Goal: Check status: Check status

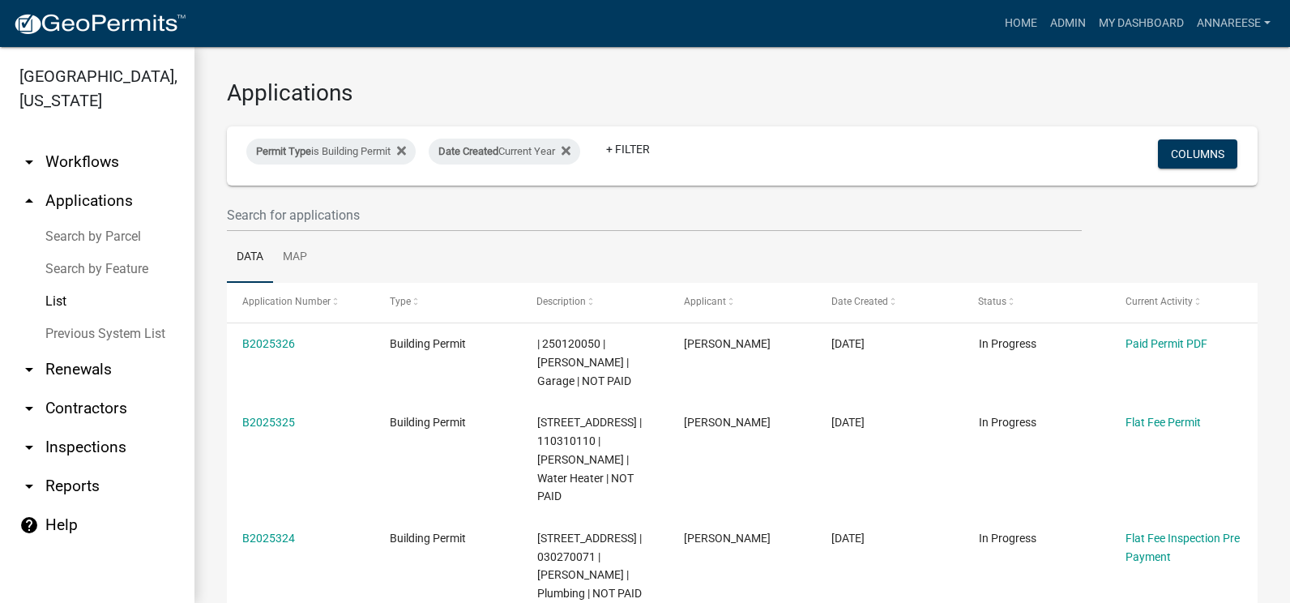
select select "3: 100"
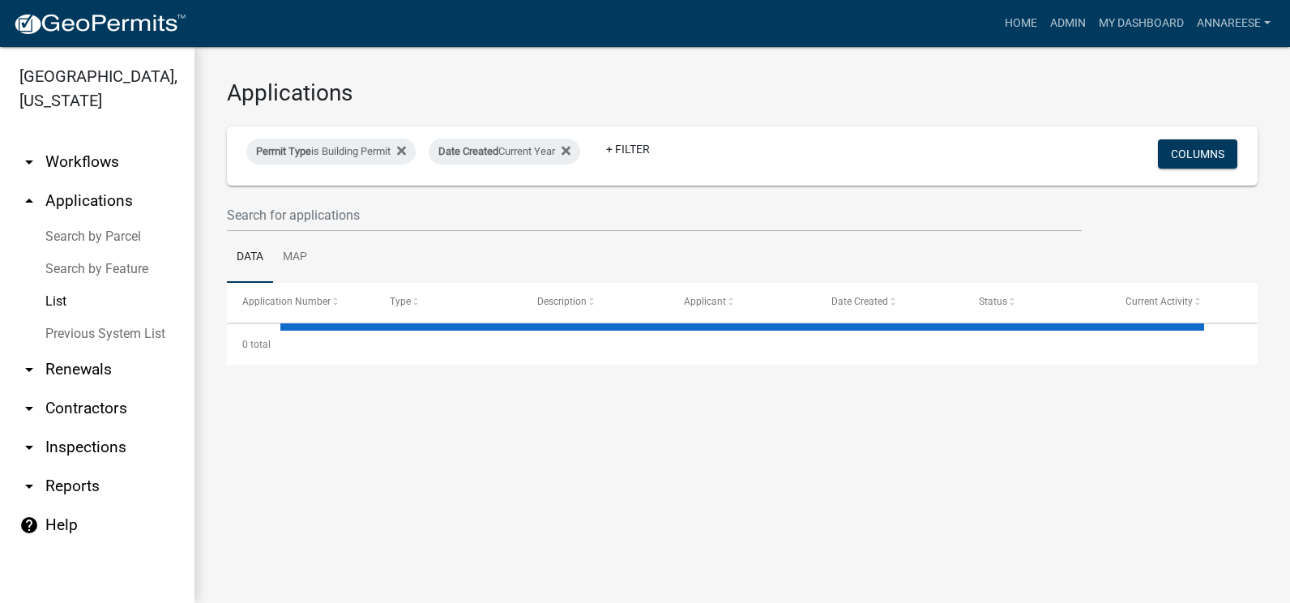
select select "3: 100"
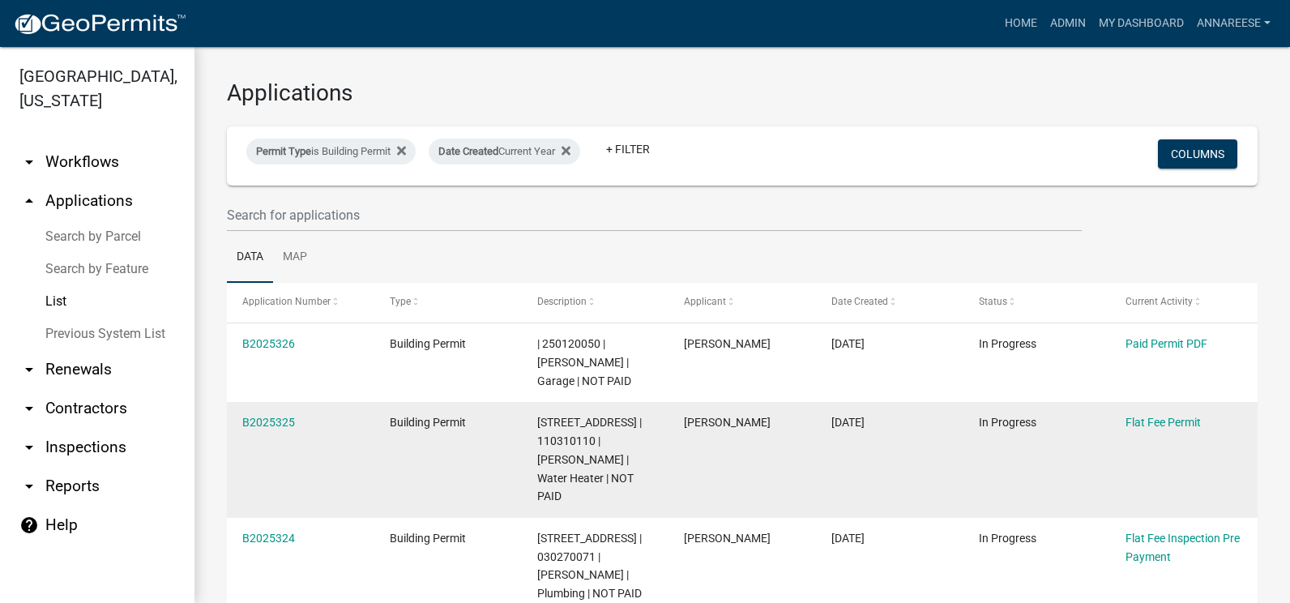
scroll to position [81, 0]
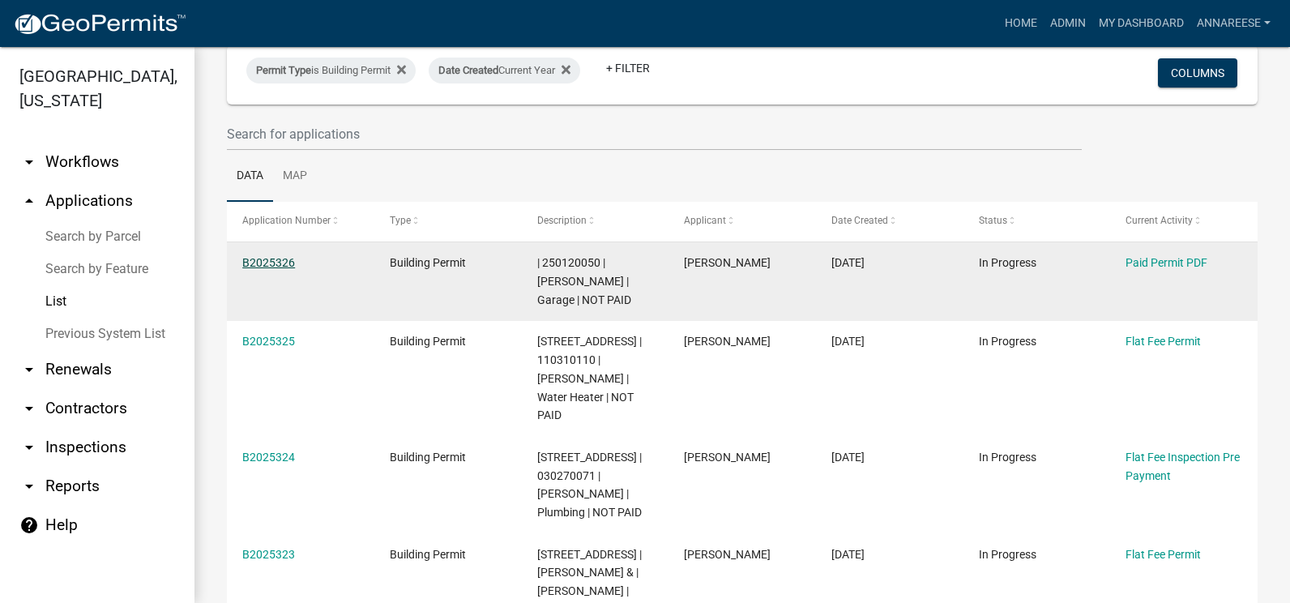
click at [264, 258] on link "B2025326" at bounding box center [268, 262] width 53 height 13
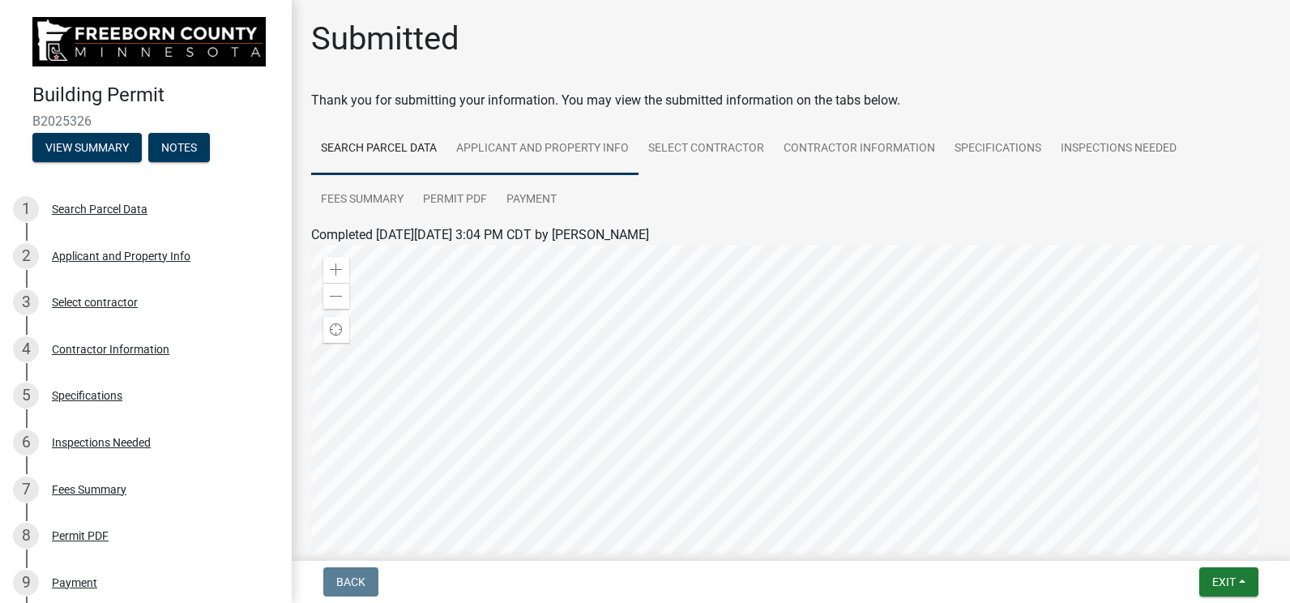
click at [544, 160] on link "Applicant and Property Info" at bounding box center [542, 149] width 192 height 52
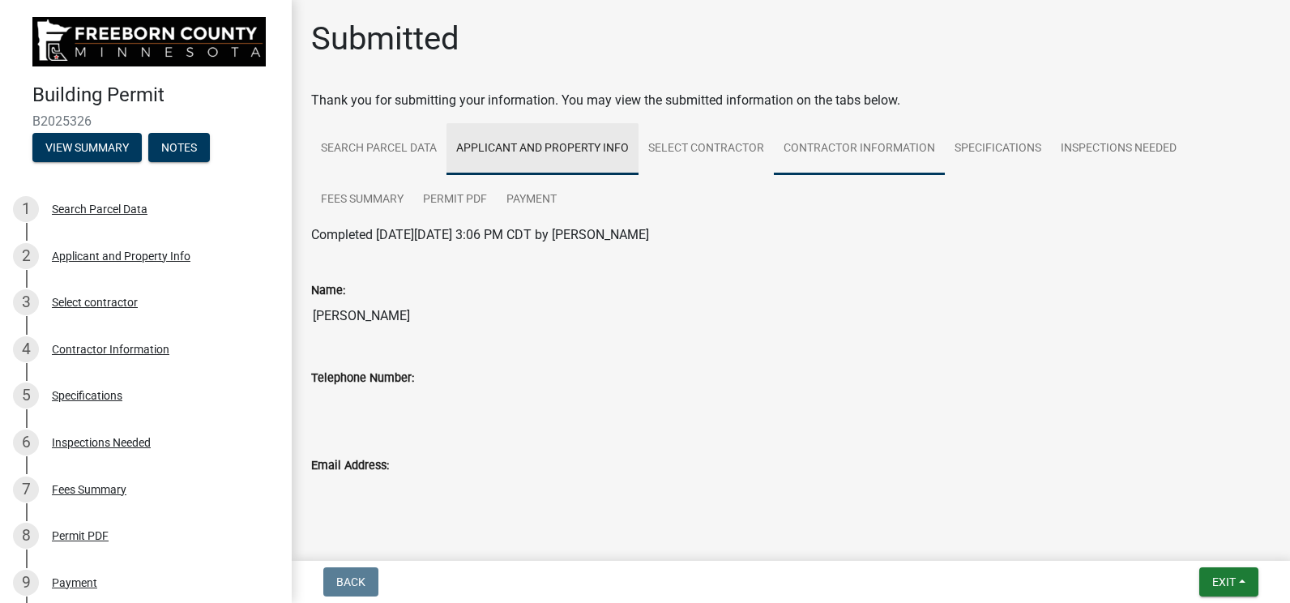
click at [899, 168] on link "Contractor Information" at bounding box center [859, 149] width 171 height 52
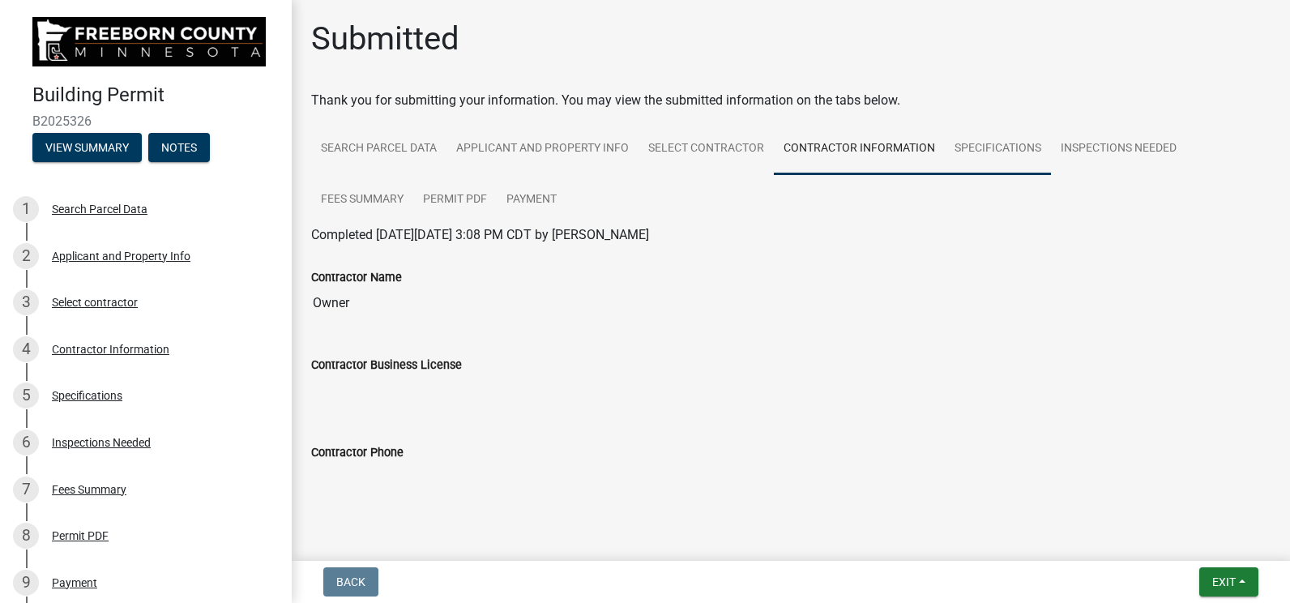
click at [960, 152] on link "Specifications" at bounding box center [998, 149] width 106 height 52
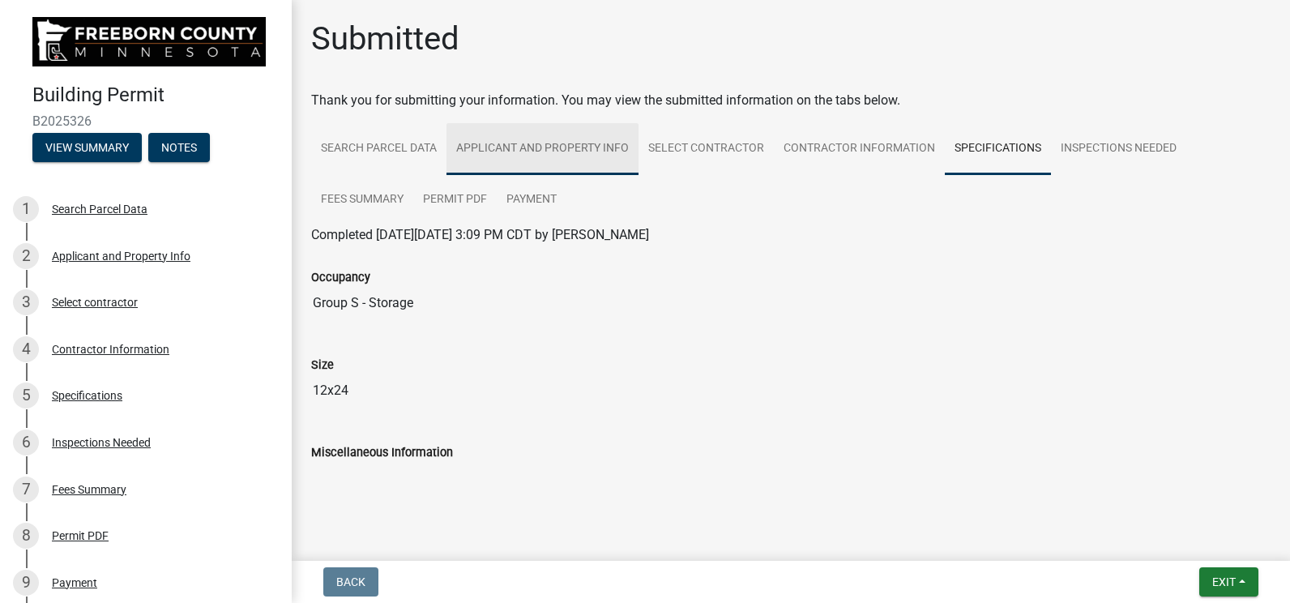
click at [570, 170] on link "Applicant and Property Info" at bounding box center [542, 149] width 192 height 52
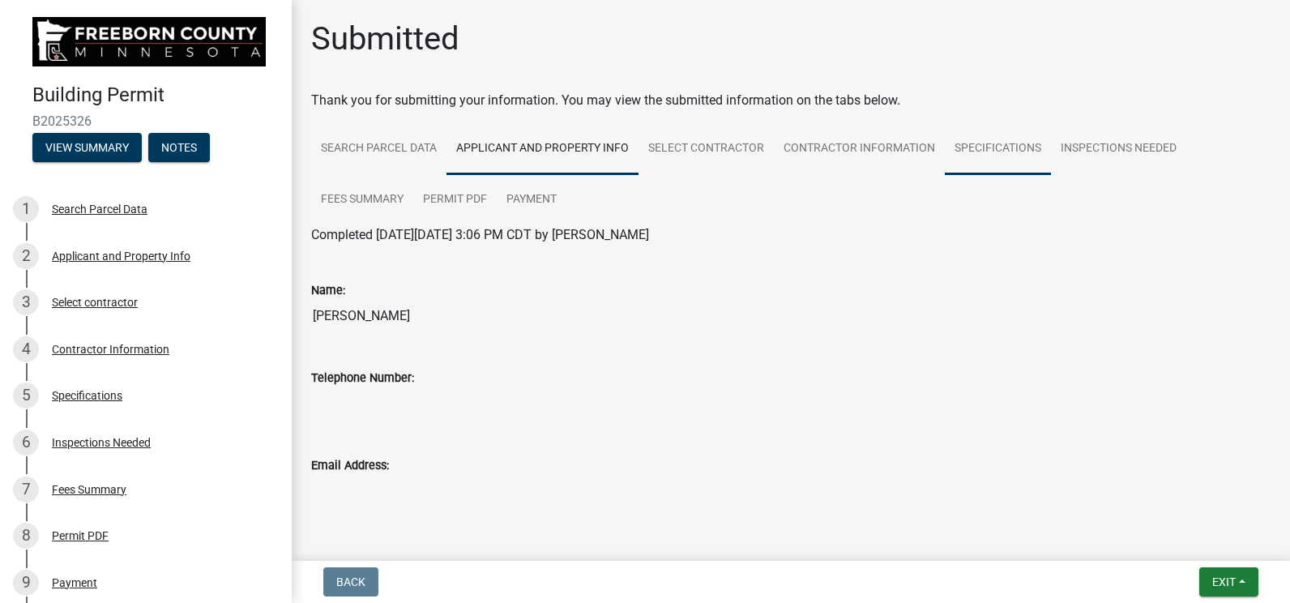
click at [992, 153] on link "Specifications" at bounding box center [998, 149] width 106 height 52
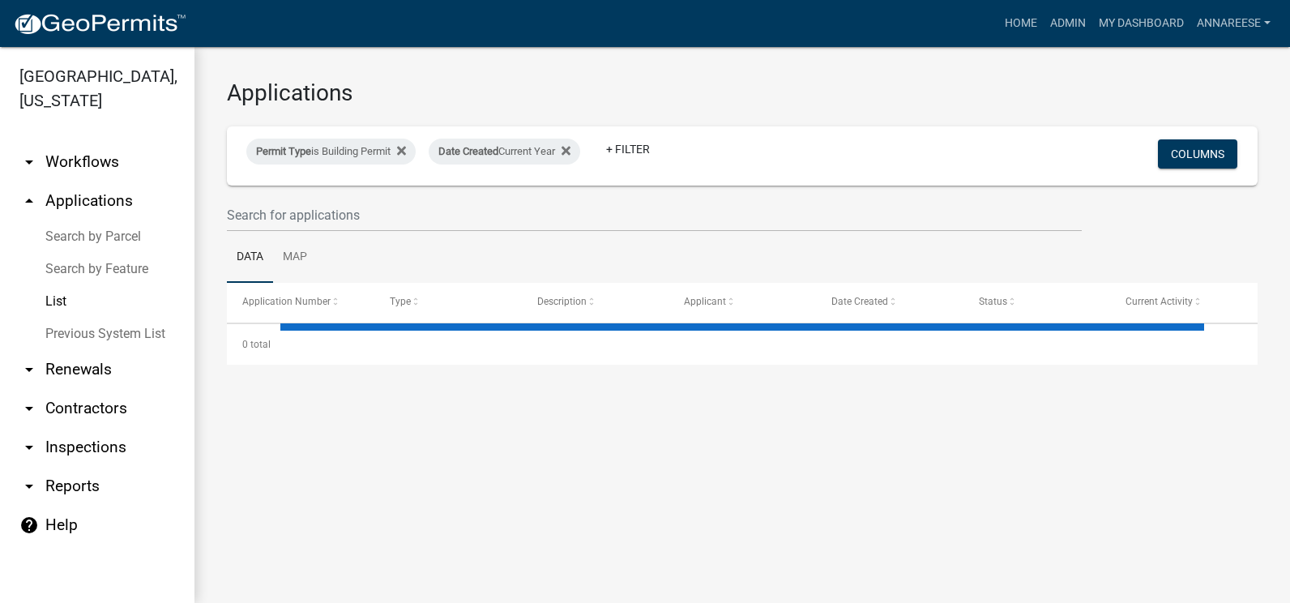
select select "3: 100"
